Goal: Navigation & Orientation: Go to known website

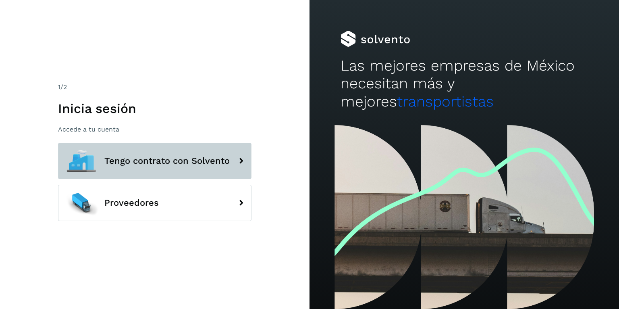
click at [137, 166] on span "Tengo contrato con Solvento" at bounding box center [166, 161] width 125 height 10
click at [213, 165] on span "Tengo contrato con Solvento" at bounding box center [166, 161] width 125 height 10
click at [189, 148] on button "Tengo contrato con Solvento" at bounding box center [155, 161] width 194 height 36
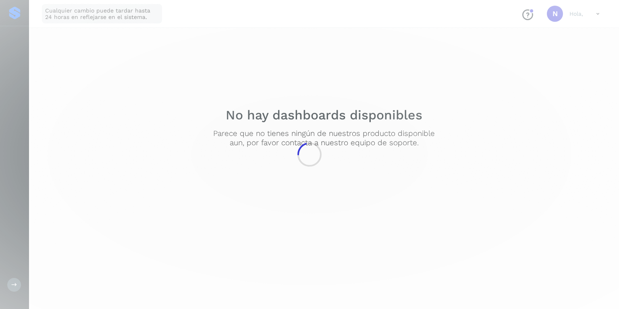
click at [223, 157] on div at bounding box center [309, 154] width 619 height 309
